Goal: Task Accomplishment & Management: Use online tool/utility

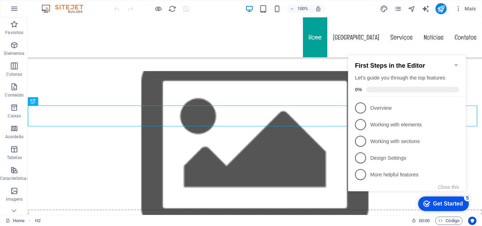
click at [456, 62] on icon "Minimize checklist" at bounding box center [456, 65] width 6 height 6
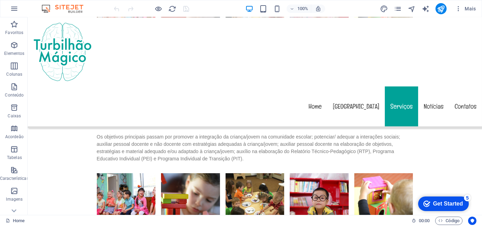
scroll to position [2049, 0]
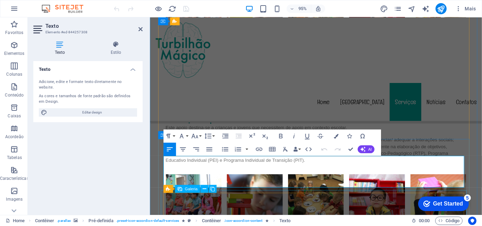
drag, startPoint x: 331, startPoint y: 205, endPoint x: 340, endPoint y: 201, distance: 9.7
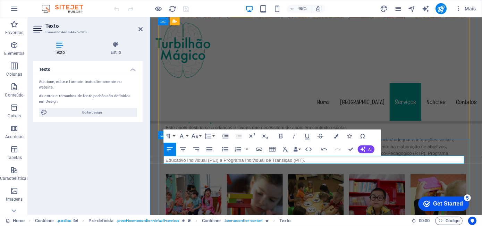
click at [132, 170] on div "Texto Adicione, edite e formate texto diretamente no website. As cores e tamanh…" at bounding box center [87, 135] width 109 height 148
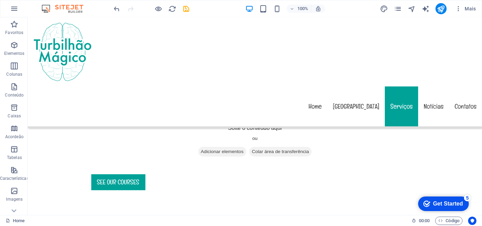
scroll to position [0, 0]
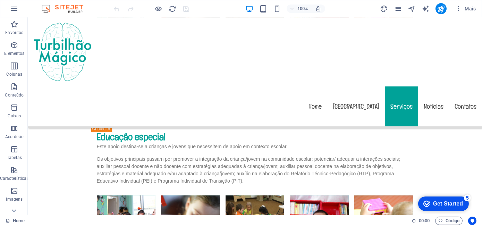
scroll to position [2064, 0]
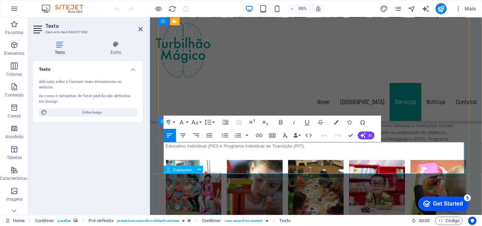
drag, startPoint x: 305, startPoint y: 180, endPoint x: 334, endPoint y: 185, distance: 29.1
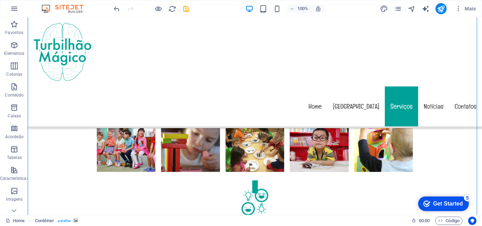
scroll to position [2109, 0]
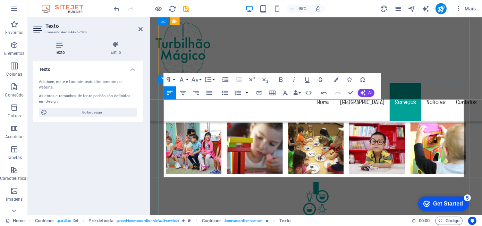
drag, startPoint x: 429, startPoint y: 148, endPoint x: 249, endPoint y: 139, distance: 180.0
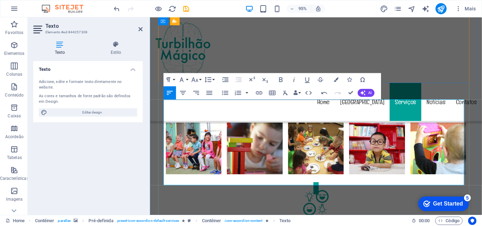
click at [363, 91] on icon "button" at bounding box center [362, 92] width 5 height 5
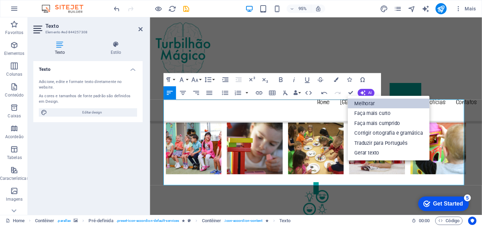
click at [362, 101] on link "Melhorar" at bounding box center [389, 104] width 82 height 10
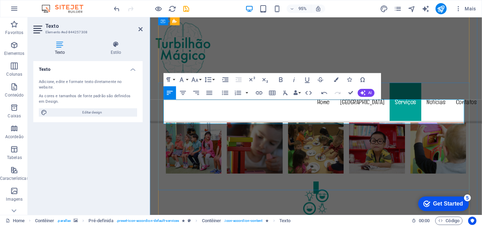
drag, startPoint x: 220, startPoint y: 105, endPoint x: 421, endPoint y: 114, distance: 201.8
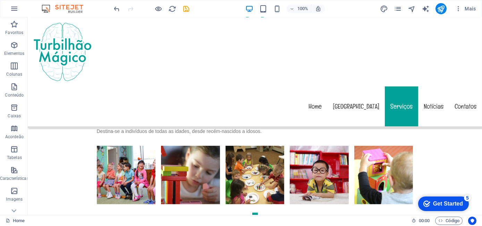
scroll to position [1890, 0]
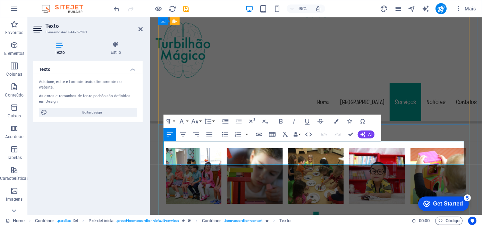
drag, startPoint x: 174, startPoint y: 151, endPoint x: 186, endPoint y: 152, distance: 12.2
copy span "os períod"
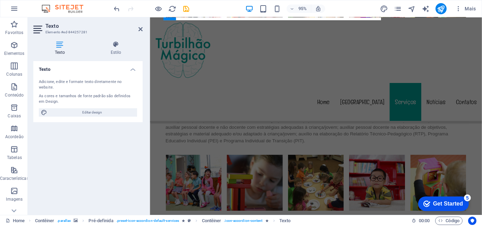
scroll to position [2076, 0]
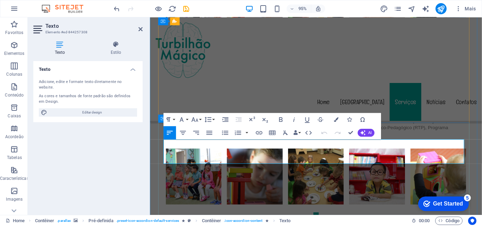
scroll to position [2104, 0]
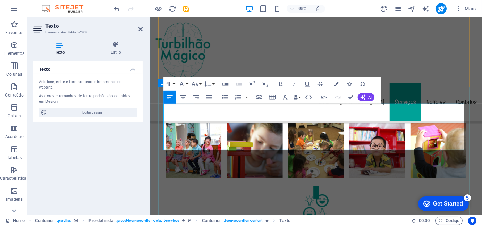
drag, startPoint x: 379, startPoint y: 114, endPoint x: 281, endPoint y: 124, distance: 99.1
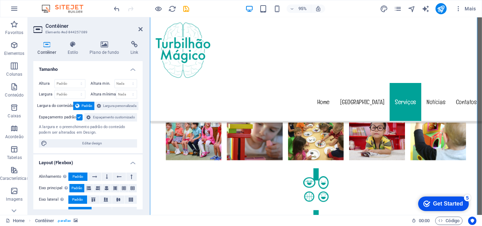
scroll to position [2340, 0]
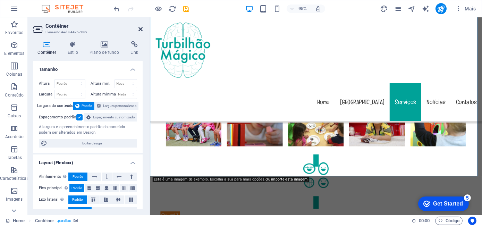
click at [142, 28] on icon at bounding box center [140, 29] width 4 height 6
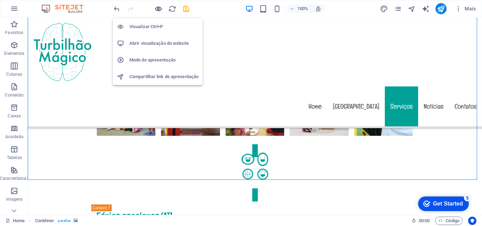
click at [156, 8] on icon "button" at bounding box center [159, 9] width 8 height 8
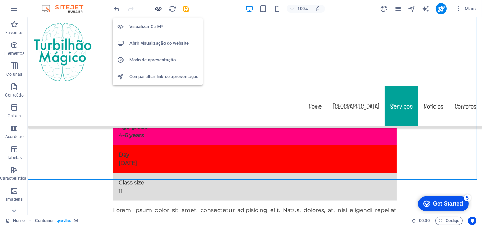
scroll to position [536, 0]
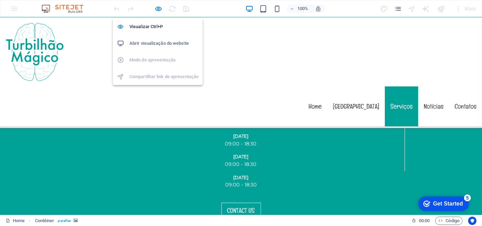
click at [146, 45] on h6 "Abrir visualização do website" at bounding box center [163, 43] width 69 height 8
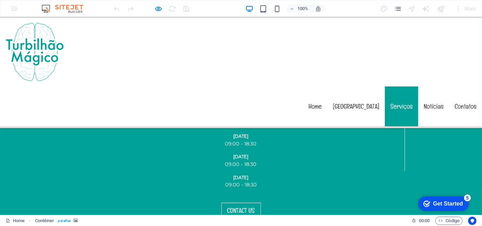
click at [156, 12] on span at bounding box center [158, 9] width 8 height 8
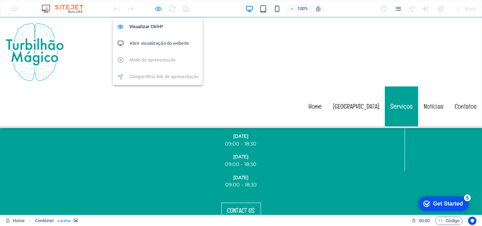
click at [158, 11] on icon "button" at bounding box center [159, 9] width 8 height 8
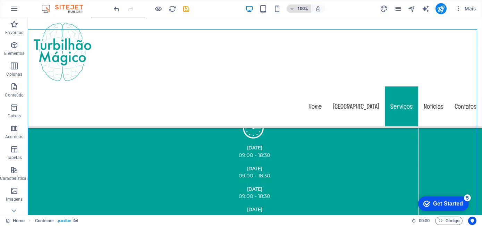
click at [296, 9] on span "100%" at bounding box center [298, 9] width 19 height 8
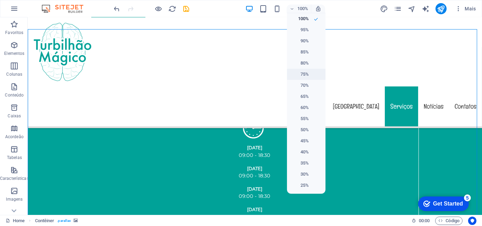
click at [303, 69] on li "75%" at bounding box center [306, 74] width 39 height 11
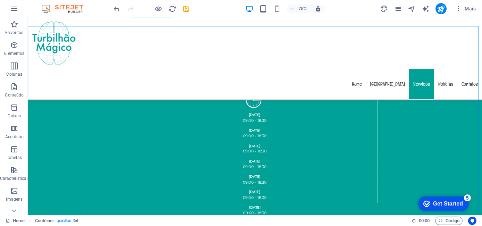
scroll to position [575, 0]
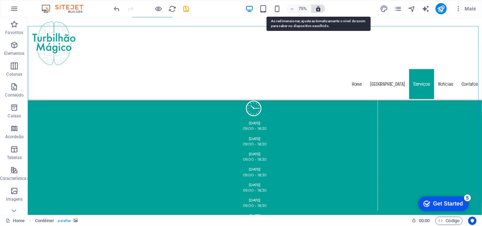
click at [317, 9] on icon "button" at bounding box center [318, 9] width 6 height 6
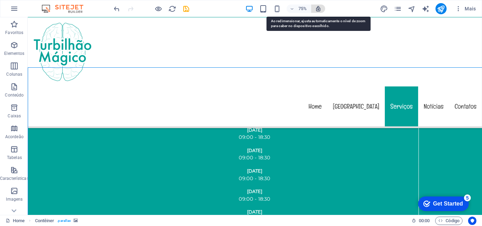
scroll to position [536, 0]
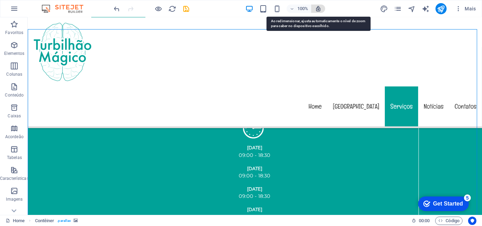
click at [319, 9] on icon "button" at bounding box center [318, 9] width 6 height 6
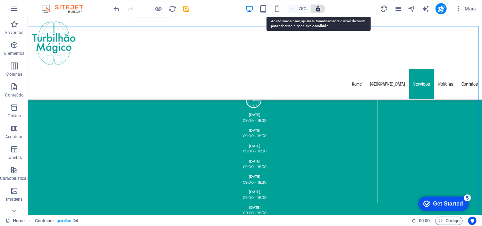
scroll to position [575, 0]
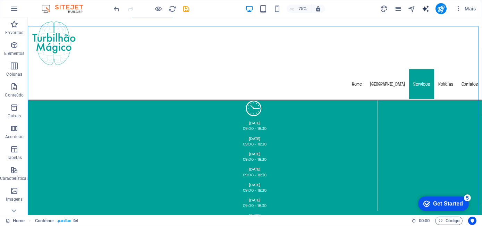
drag, startPoint x: 442, startPoint y: 11, endPoint x: 422, endPoint y: 10, distance: 20.1
click at [422, 10] on div "Mais" at bounding box center [429, 8] width 99 height 11
click at [399, 8] on icon "pages" at bounding box center [398, 9] width 8 height 8
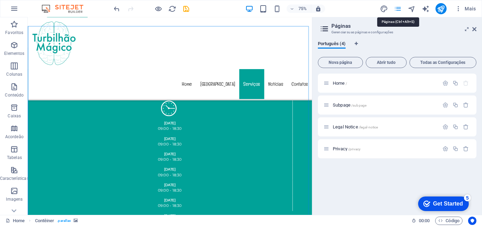
click at [399, 8] on icon "pages" at bounding box center [398, 9] width 8 height 8
click at [372, 108] on div "Subpage /subpage" at bounding box center [381, 105] width 116 height 8
click at [473, 26] on icon at bounding box center [474, 29] width 4 height 6
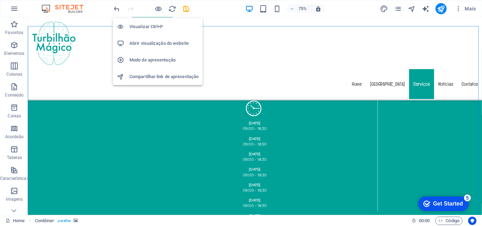
click at [153, 59] on h6 "Modo de apresentação" at bounding box center [163, 60] width 69 height 8
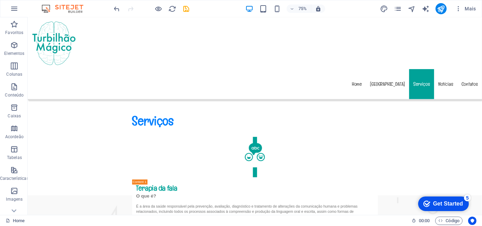
scroll to position [1008, 0]
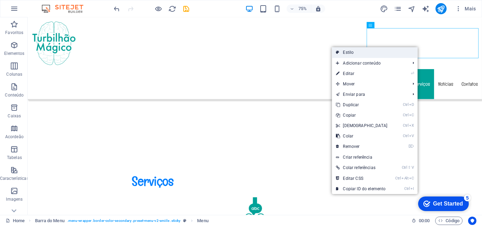
click at [416, 48] on link "Estilo" at bounding box center [375, 52] width 86 height 10
select select "rem"
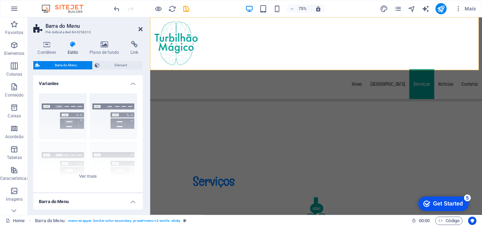
click at [141, 28] on icon at bounding box center [140, 29] width 4 height 6
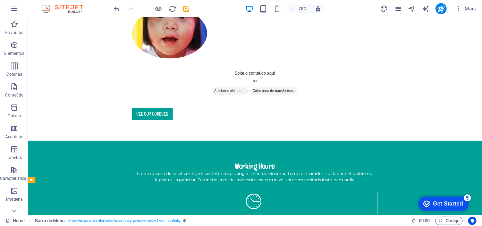
scroll to position [0, 0]
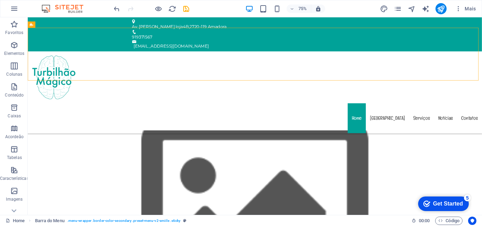
click at [66, 6] on img at bounding box center [66, 9] width 52 height 8
click at [46, 6] on img at bounding box center [66, 9] width 52 height 8
click at [10, 10] on icon "button" at bounding box center [14, 9] width 8 height 8
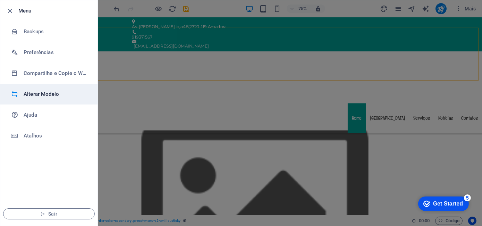
click at [53, 97] on h6 "Alterar Modelo" at bounding box center [56, 94] width 64 height 8
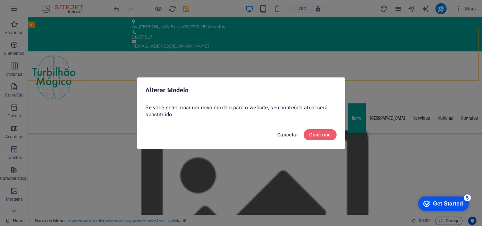
click at [281, 133] on span "Cancelar" at bounding box center [287, 135] width 21 height 6
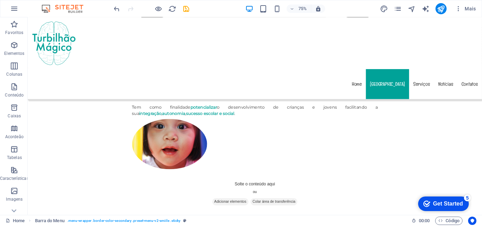
scroll to position [325, 0]
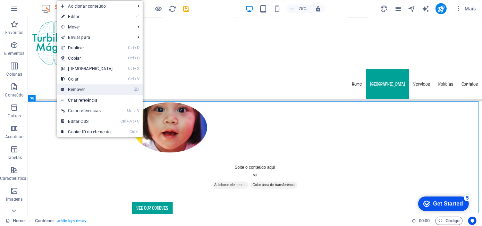
click at [92, 89] on link "⌦ Remover" at bounding box center [87, 89] width 60 height 10
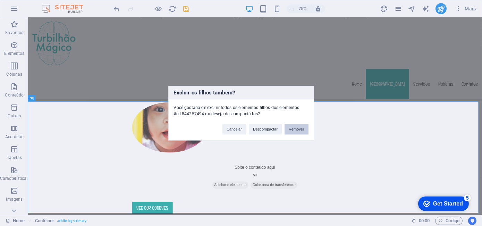
click at [297, 127] on button "Remover" at bounding box center [297, 129] width 24 height 10
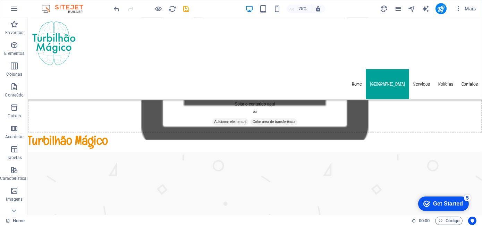
scroll to position [183, 0]
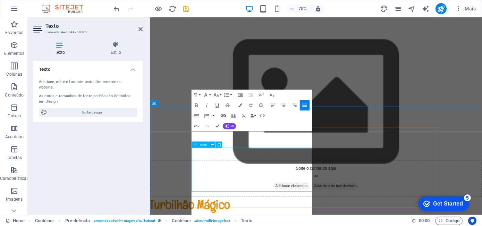
scroll to position [144, 0]
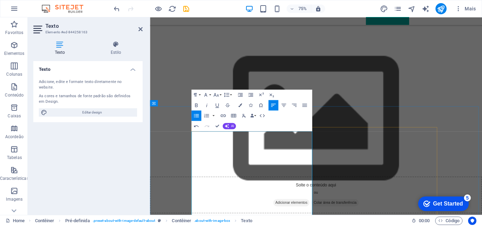
click at [249, 107] on icon "button" at bounding box center [250, 105] width 4 height 4
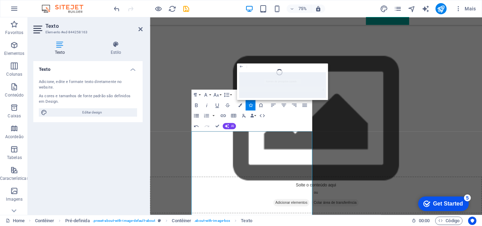
click at [197, 115] on icon "button" at bounding box center [196, 115] width 6 height 6
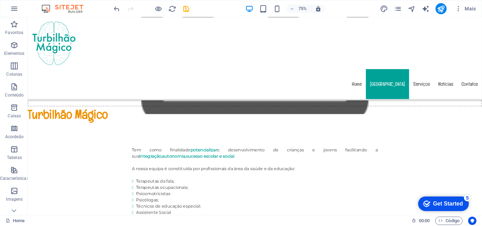
scroll to position [200, 0]
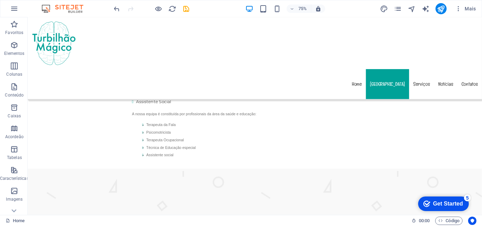
scroll to position [356, 0]
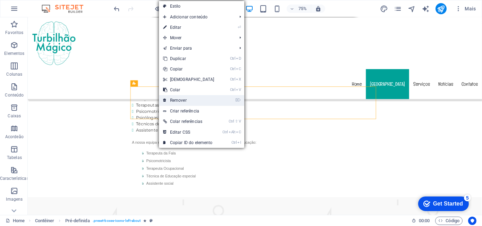
click at [183, 96] on link "⌦ Remover" at bounding box center [189, 100] width 60 height 10
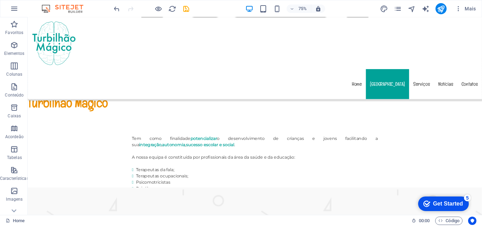
scroll to position [219, 0]
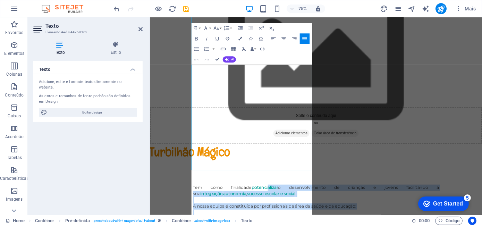
scroll to position [233, 0]
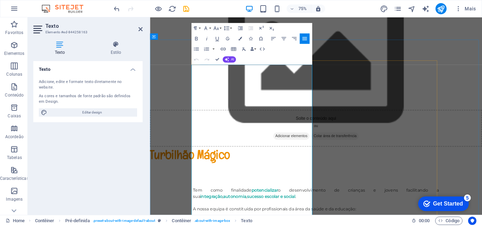
drag, startPoint x: 206, startPoint y: 211, endPoint x: 286, endPoint y: 273, distance: 100.9
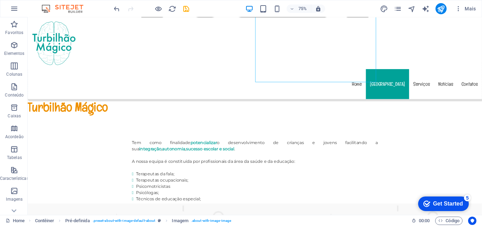
scroll to position [240, 0]
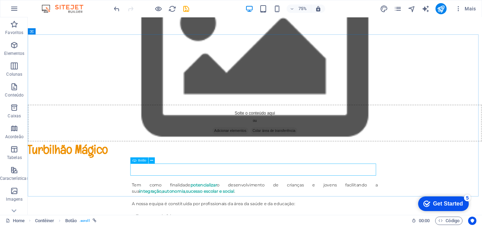
click at [135, 160] on icon at bounding box center [134, 161] width 4 height 6
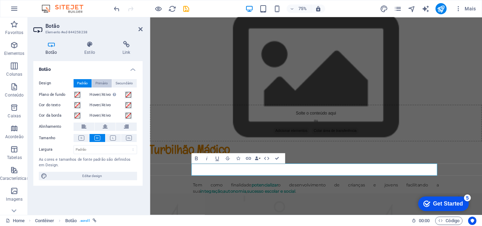
click at [98, 81] on span "Primário" at bounding box center [102, 83] width 12 height 8
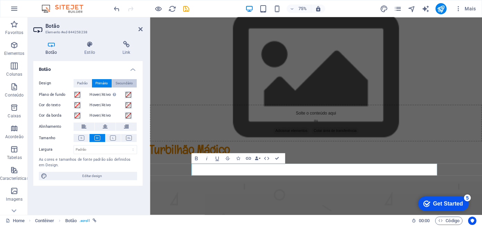
click at [117, 82] on span "Secundário" at bounding box center [124, 83] width 17 height 8
click at [107, 82] on span "Primário" at bounding box center [102, 83] width 12 height 8
click at [84, 139] on button at bounding box center [82, 138] width 16 height 8
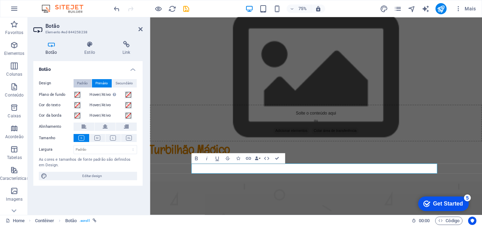
click at [81, 82] on span "Padrão" at bounding box center [82, 83] width 11 height 8
click at [96, 82] on span "Primário" at bounding box center [102, 83] width 12 height 8
click at [131, 184] on div "Design Padrão Primário Secundário Plano de fundo Hover/Ativo Mude para o modo d…" at bounding box center [87, 130] width 109 height 112
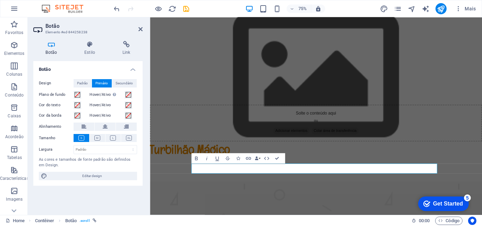
click at [123, 203] on div "Botão Design Padrão Primário Secundário Plano de fundo Hover/Ativo Mude para o …" at bounding box center [87, 135] width 109 height 148
click at [249, 157] on icon "button" at bounding box center [248, 158] width 5 height 3
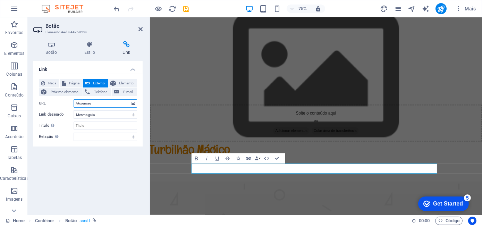
click at [102, 104] on input "/#courses" at bounding box center [105, 103] width 63 height 8
click at [73, 83] on span "Página" at bounding box center [74, 83] width 12 height 8
select select
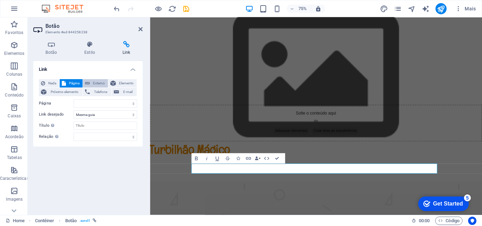
click at [94, 80] on span "Externo" at bounding box center [99, 83] width 14 height 8
select select "blank"
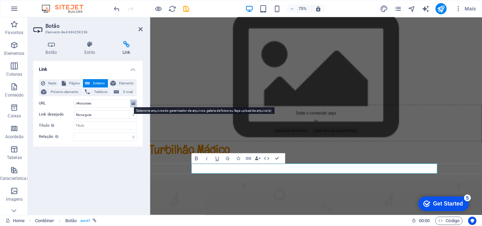
click at [132, 104] on icon at bounding box center [134, 104] width 4 height 8
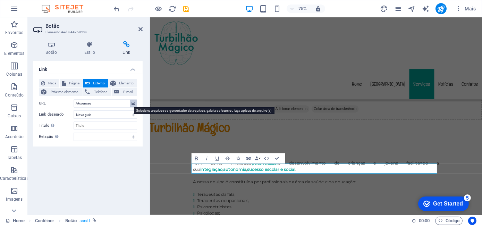
scroll to position [458, 0]
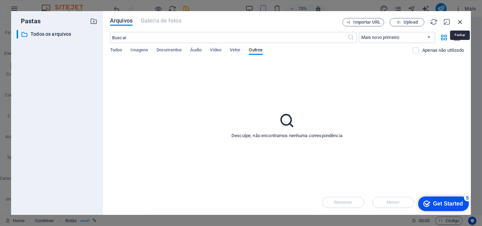
click at [460, 22] on icon "button" at bounding box center [460, 22] width 8 height 8
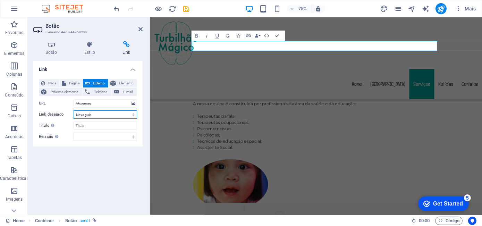
click at [93, 112] on select "Nova guia Mesma guia Sobreposição" at bounding box center [105, 114] width 63 height 8
click at [64, 86] on icon at bounding box center [64, 83] width 4 height 8
select select
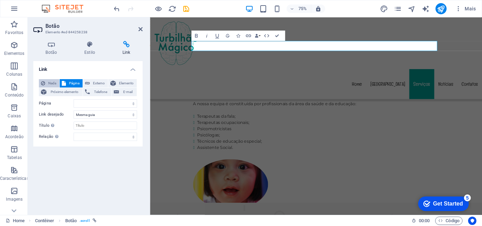
click at [56, 85] on span "Nada" at bounding box center [52, 83] width 10 height 8
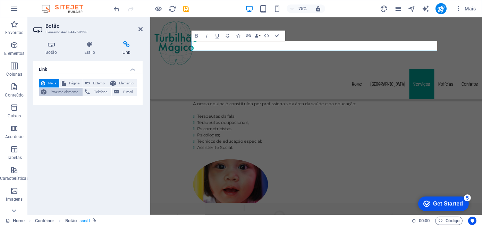
click at [56, 92] on span "Próximo elemento" at bounding box center [65, 92] width 32 height 8
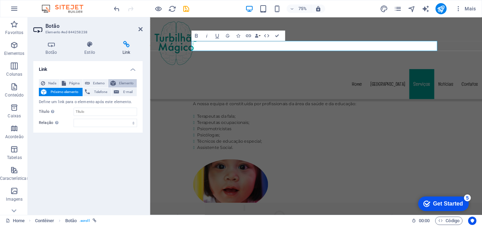
click at [124, 79] on span "Elemento" at bounding box center [126, 83] width 17 height 8
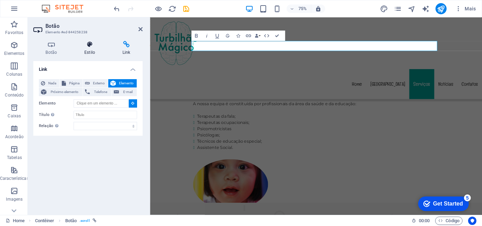
click at [85, 48] on h4 "Estilo" at bounding box center [91, 48] width 38 height 15
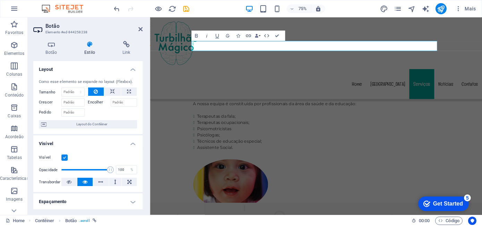
click at [143, 27] on aside "Botão Elemento #ed-844258238 Botão Estilo Link Botão Design Padrão Primário Sec…" at bounding box center [89, 115] width 122 height 197
click at [141, 31] on icon at bounding box center [140, 29] width 4 height 6
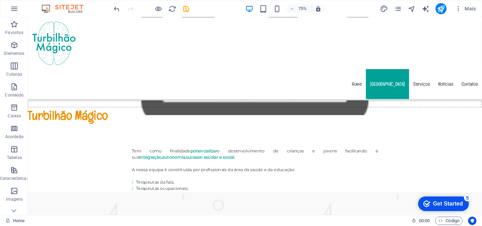
scroll to position [229, 0]
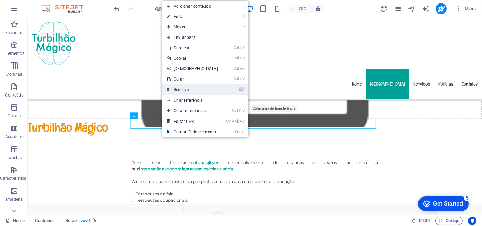
click at [190, 90] on link "⌦ Remover" at bounding box center [192, 89] width 60 height 10
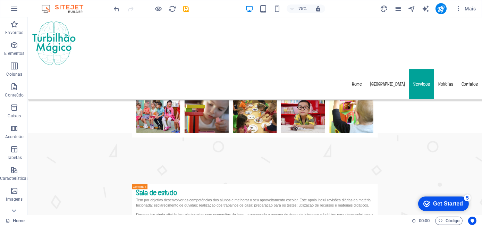
scroll to position [1968, 0]
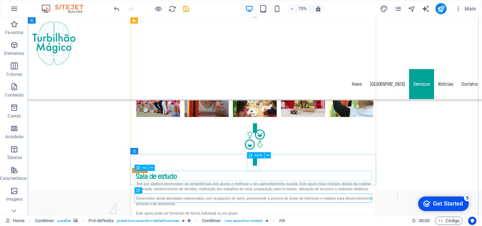
select select "xMidYMid"
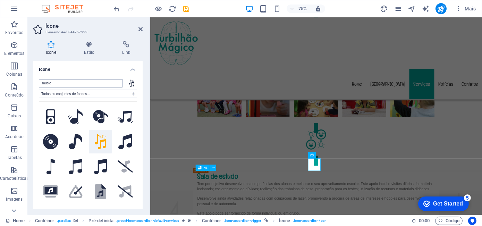
click at [88, 83] on input "music" at bounding box center [81, 83] width 84 height 8
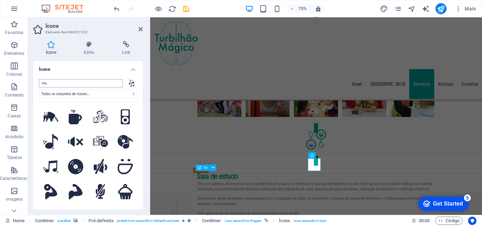
type input "m"
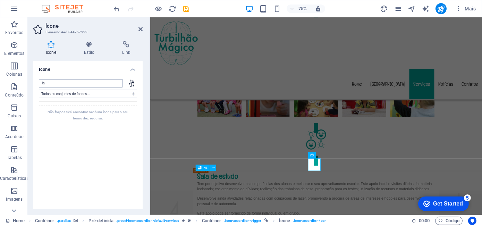
type input "l"
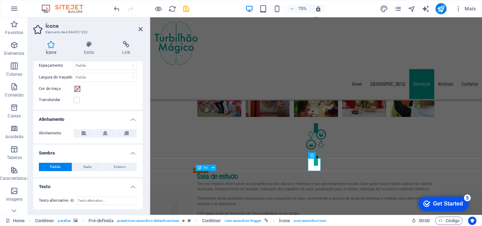
scroll to position [0, 0]
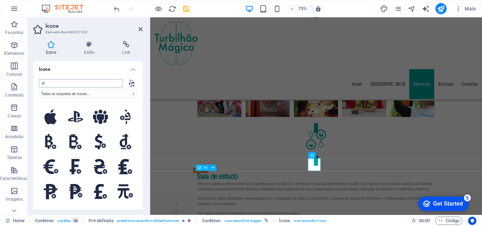
type input "p"
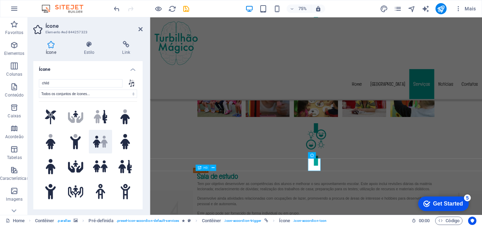
type input "child"
click at [98, 144] on icon ".fa-secondary{opacity:.4}" at bounding box center [100, 142] width 15 height 12
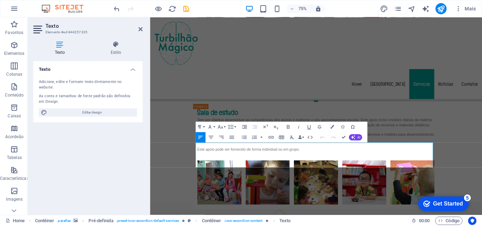
scroll to position [2091, 0]
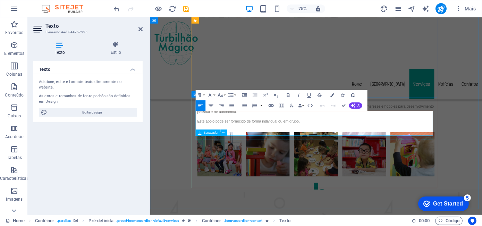
drag, startPoint x: 212, startPoint y: 146, endPoint x: 353, endPoint y: 175, distance: 144.6
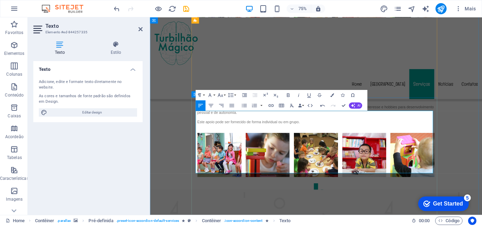
drag, startPoint x: 231, startPoint y: 171, endPoint x: 207, endPoint y: 173, distance: 24.7
click at [185, 7] on icon "save" at bounding box center [187, 9] width 8 height 8
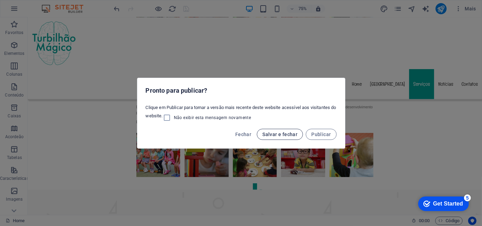
click at [270, 133] on span "Salvar e fechar" at bounding box center [279, 135] width 35 height 6
